Goal: Information Seeking & Learning: Learn about a topic

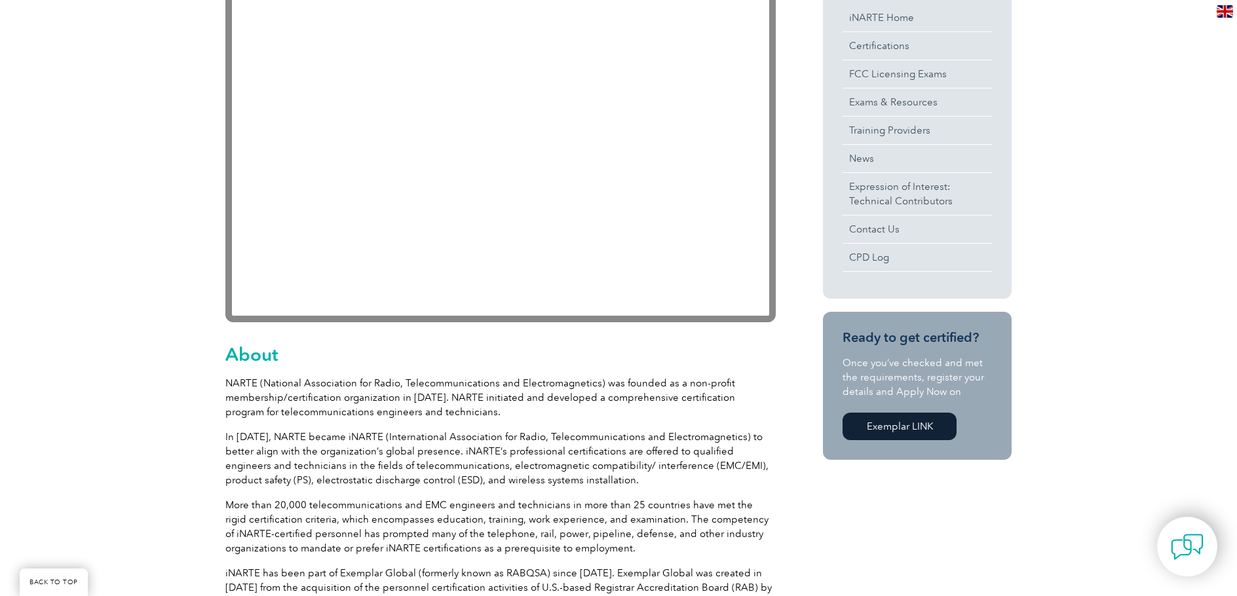
scroll to position [387, 0]
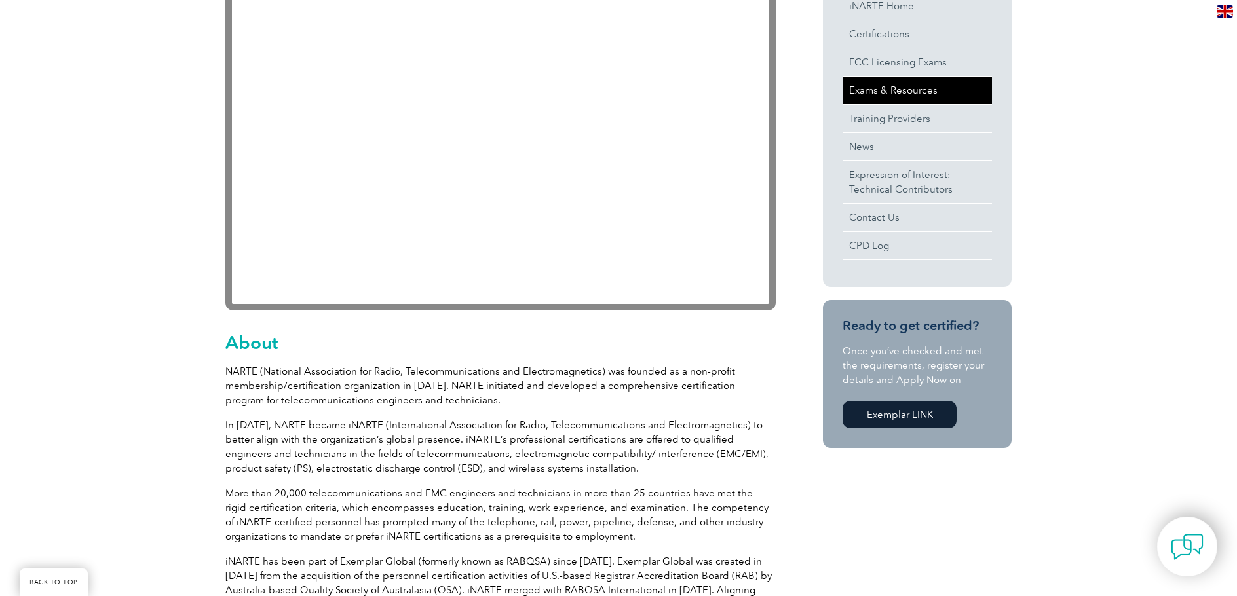
click at [873, 89] on link "Exams & Resources" at bounding box center [917, 91] width 149 height 28
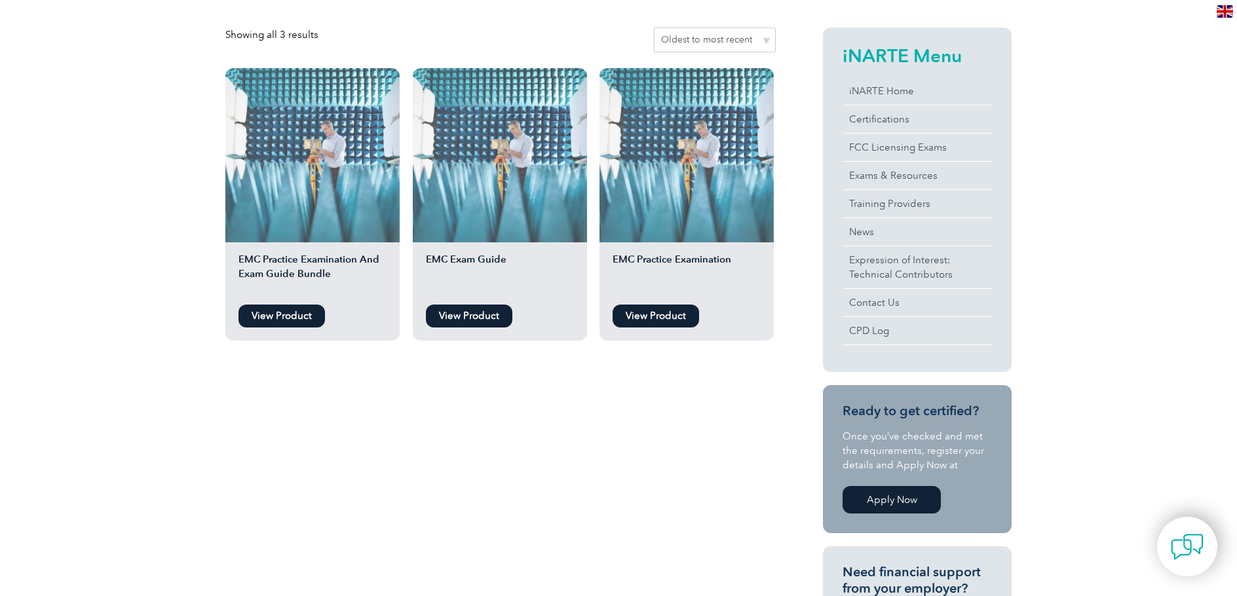
scroll to position [324, 0]
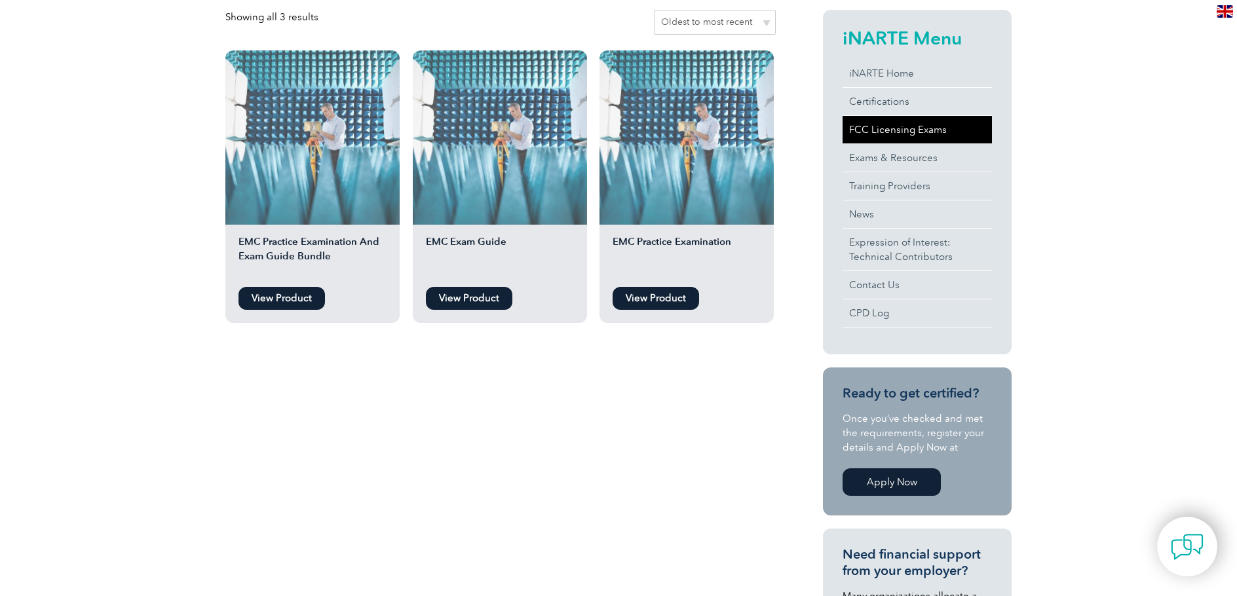
click at [901, 130] on link "FCC Licensing Exams" at bounding box center [917, 130] width 149 height 28
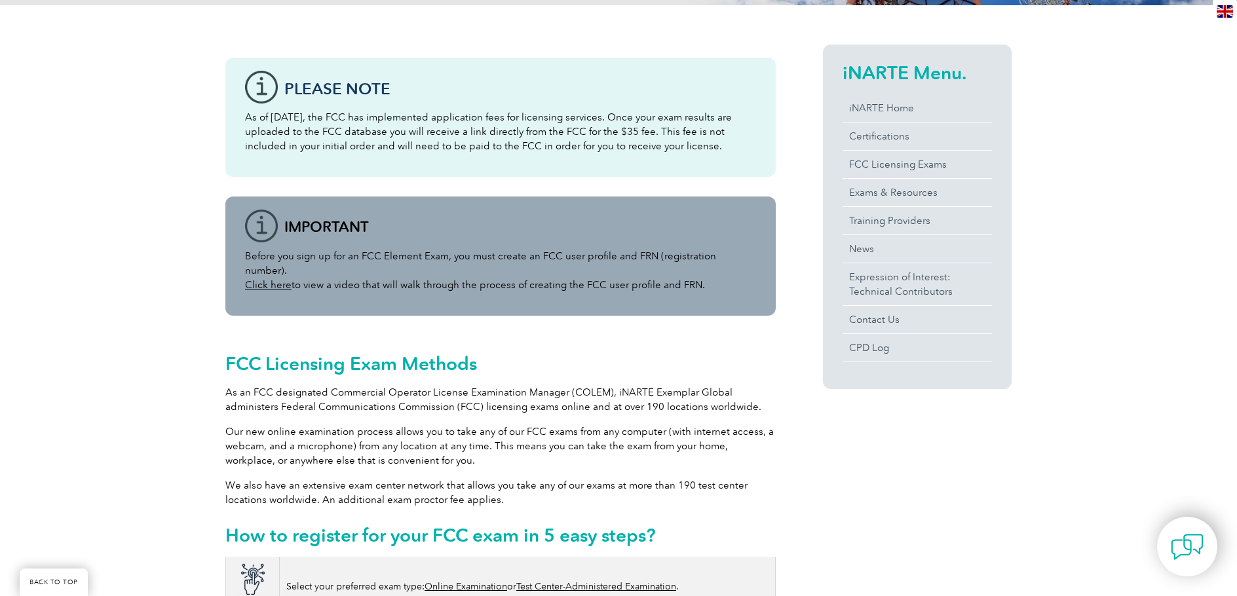
scroll to position [297, 0]
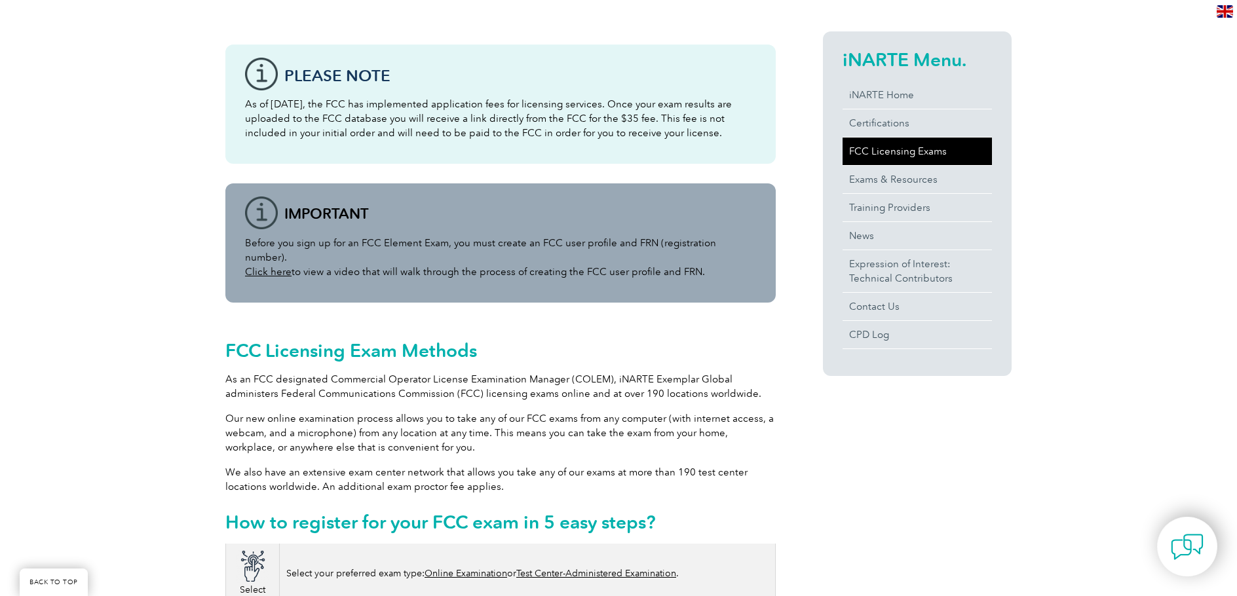
click at [902, 154] on link "FCC Licensing Exams" at bounding box center [917, 152] width 149 height 28
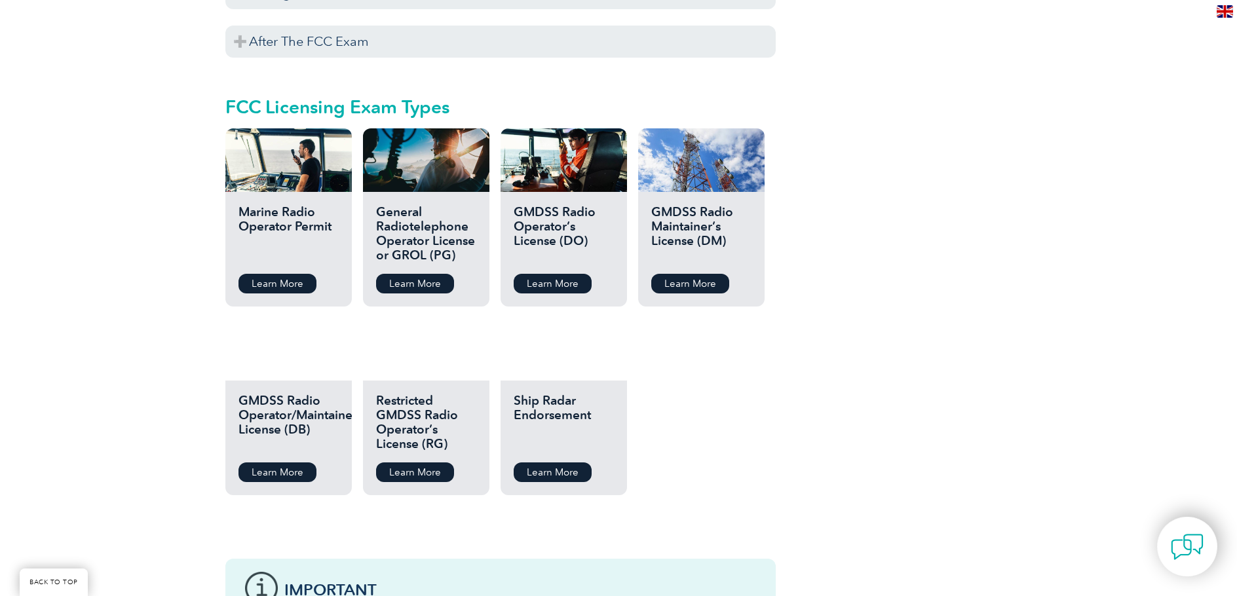
scroll to position [1427, 0]
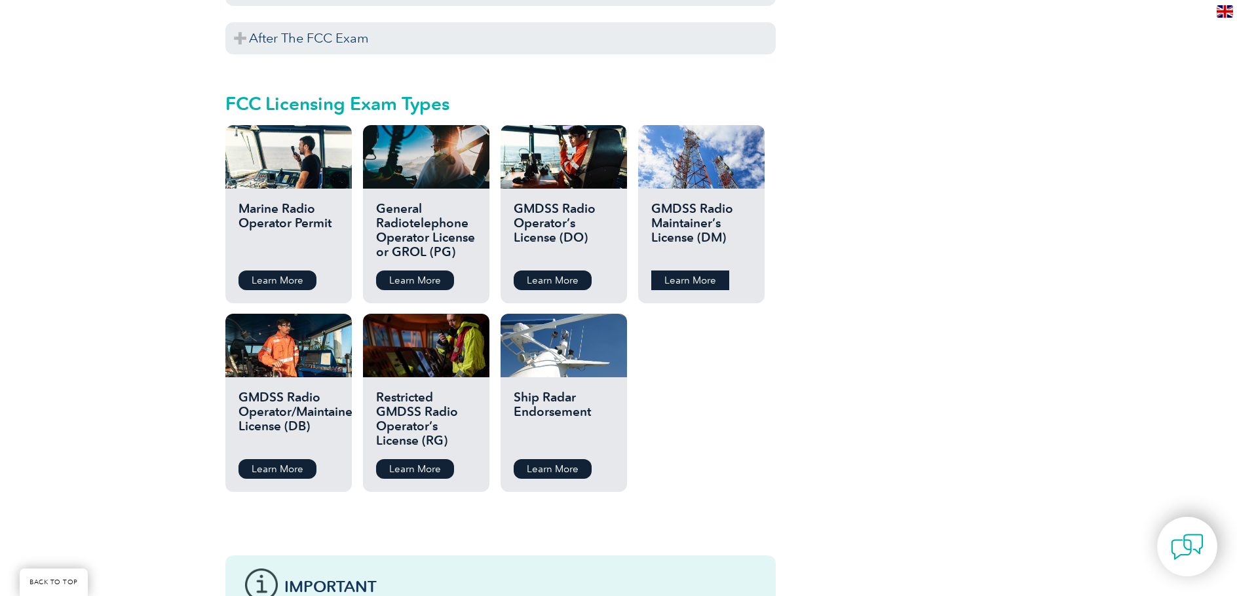
click at [693, 271] on link "Learn More" at bounding box center [690, 281] width 78 height 20
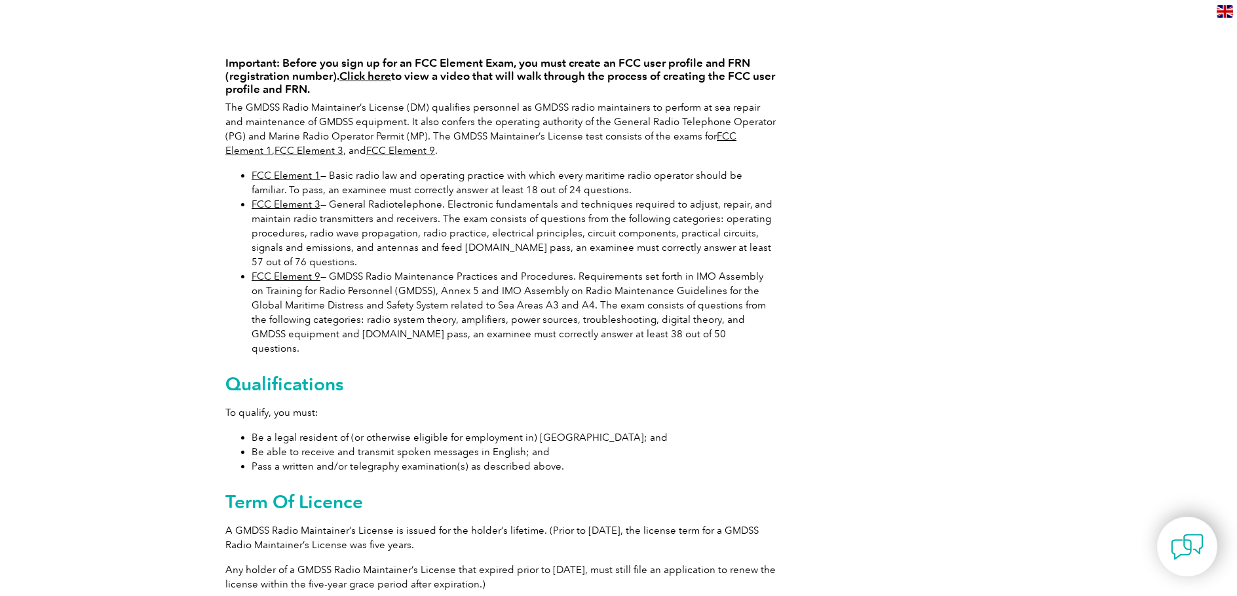
scroll to position [294, 0]
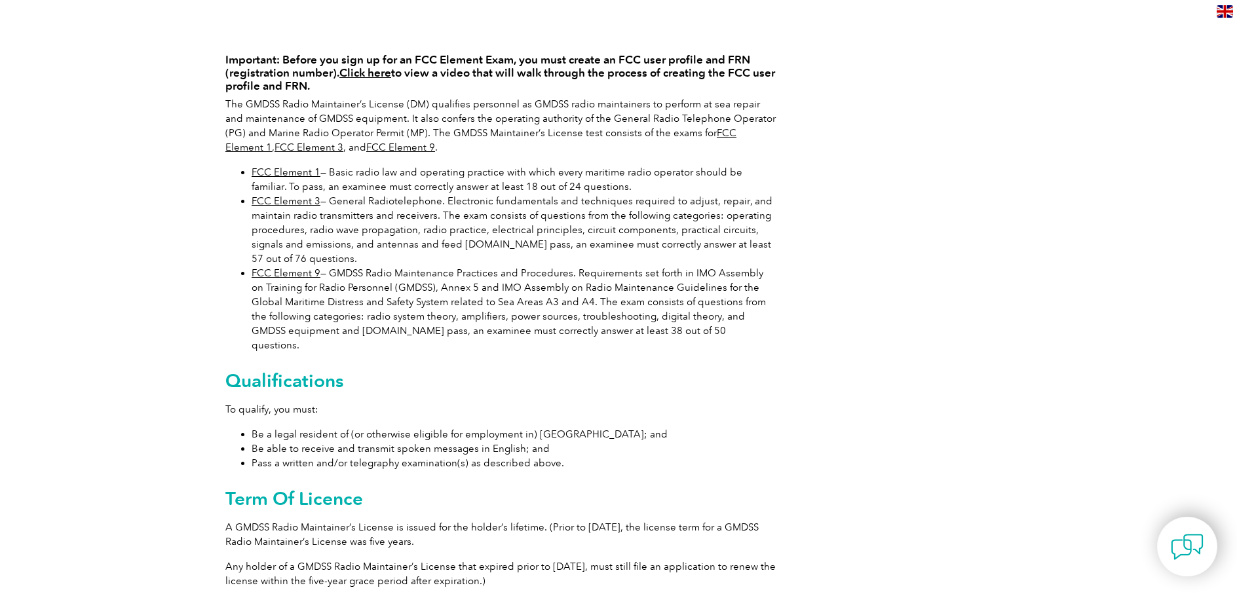
click at [287, 174] on link "FCC Element 1" at bounding box center [286, 172] width 69 height 12
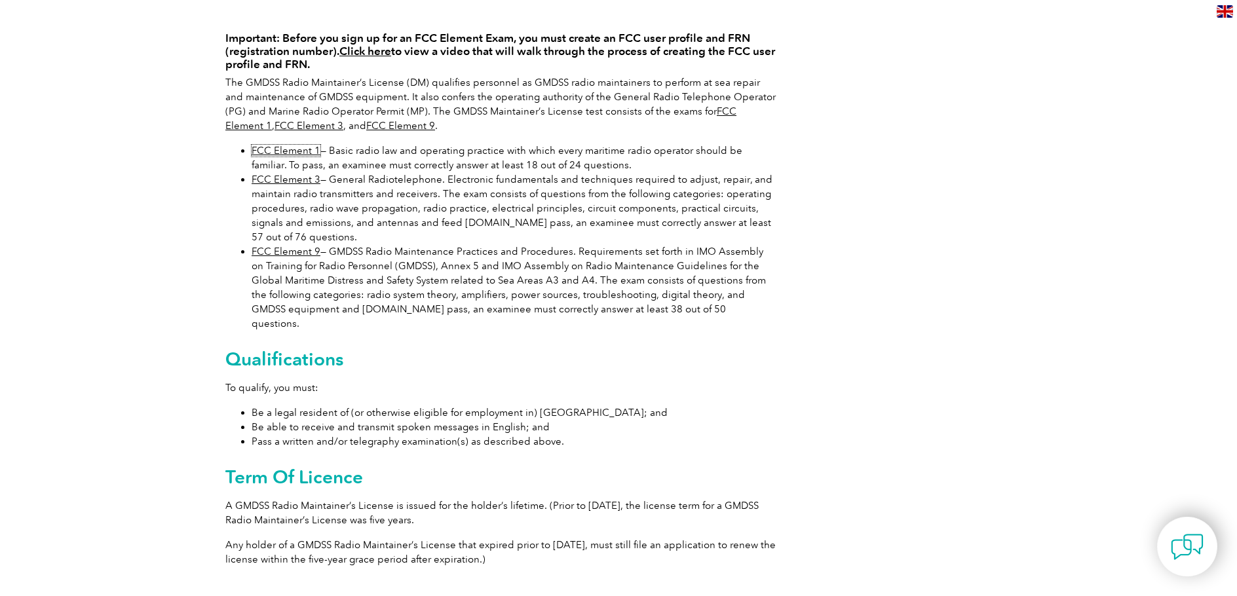
scroll to position [317, 0]
click at [369, 49] on link "Click here" at bounding box center [365, 49] width 52 height 13
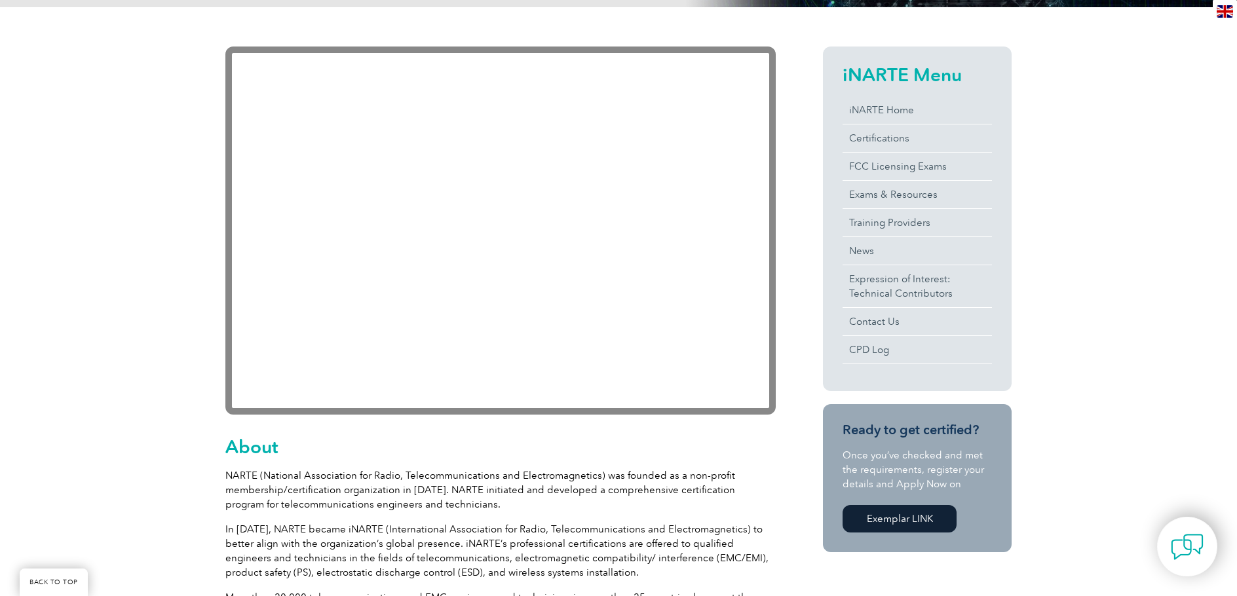
scroll to position [317, 0]
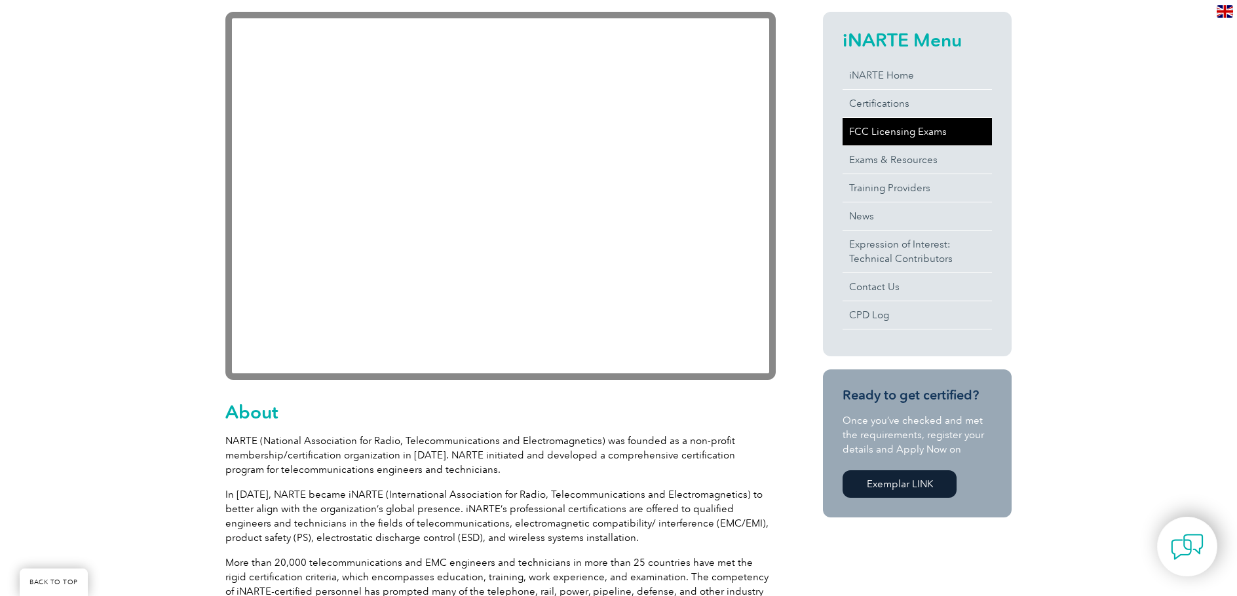
click at [910, 135] on link "FCC Licensing Exams" at bounding box center [917, 132] width 149 height 28
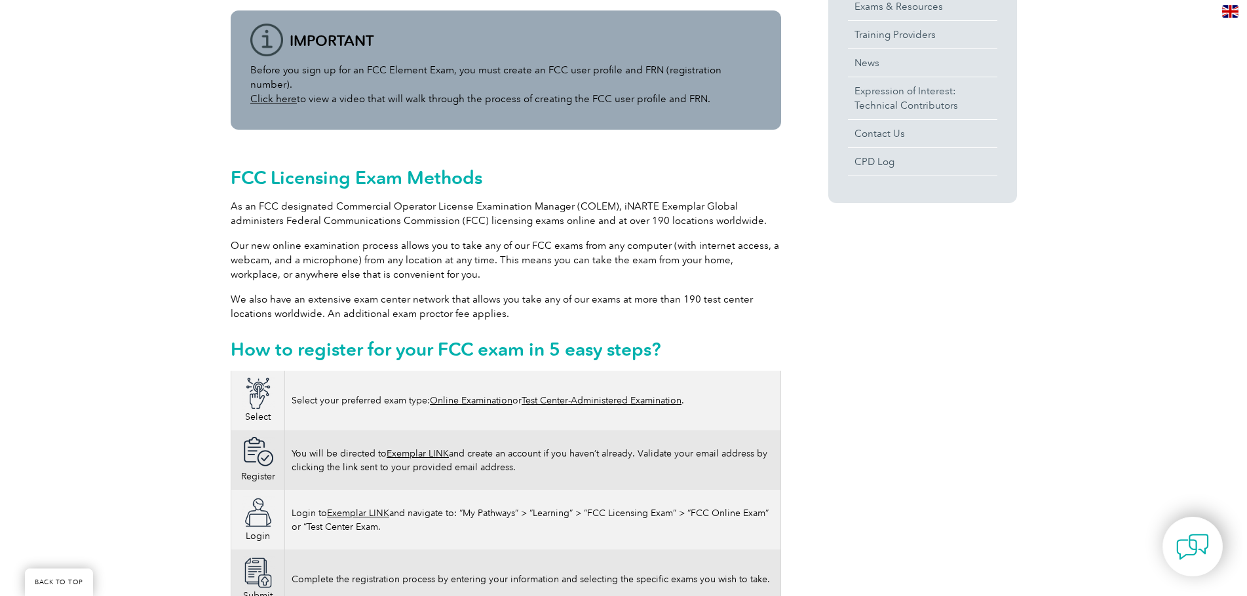
scroll to position [477, 0]
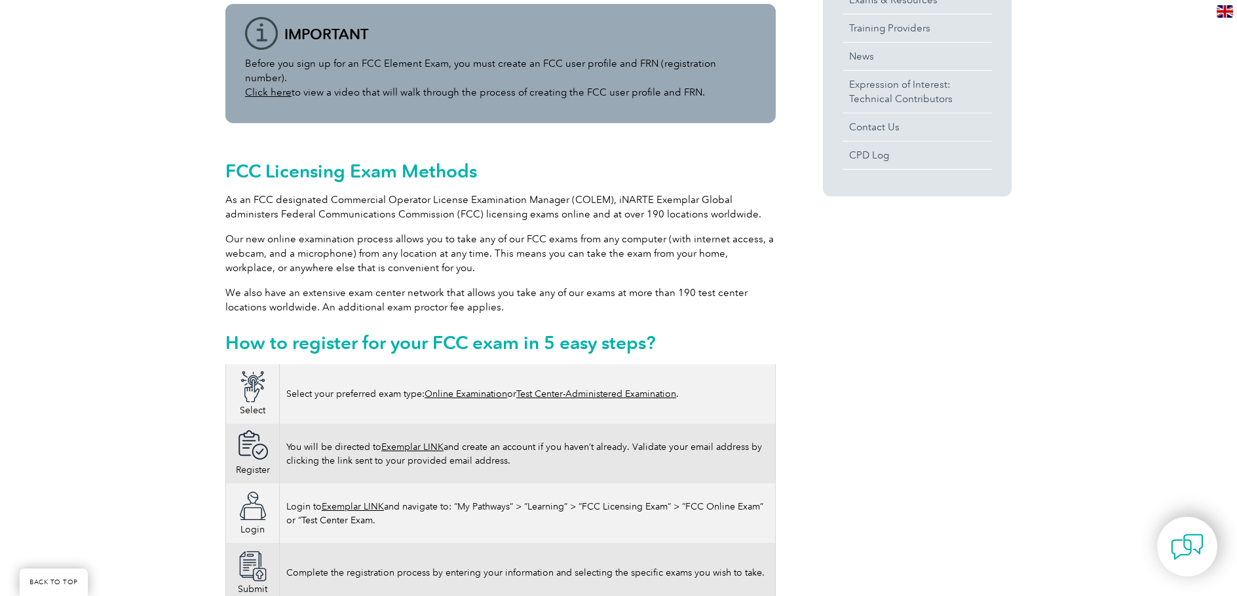
click at [256, 86] on link "Click here" at bounding box center [268, 92] width 47 height 12
